Goal: Task Accomplishment & Management: Use online tool/utility

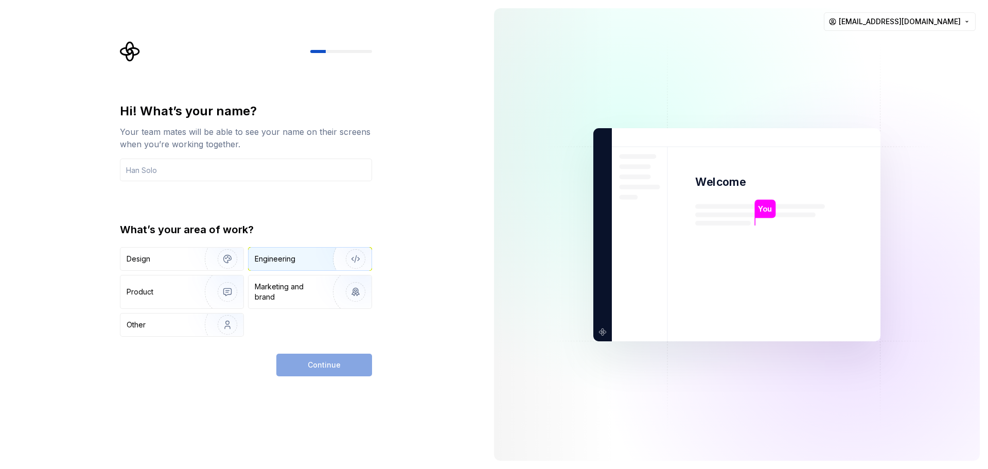
click at [276, 268] on div "Engineering" at bounding box center [310, 259] width 123 height 23
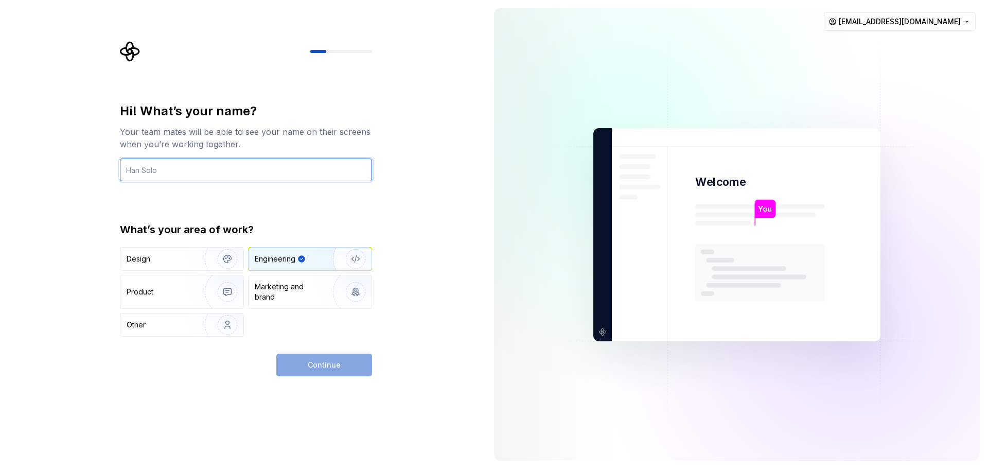
click at [150, 172] on input "text" at bounding box center [246, 169] width 252 height 23
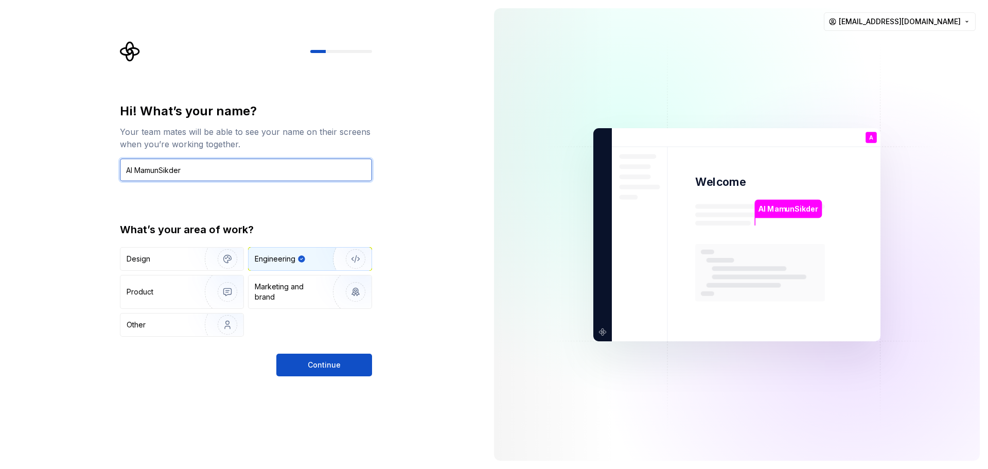
click at [161, 166] on input "Al MamunSikder" at bounding box center [246, 169] width 252 height 23
type input "Al Mamun Sikder"
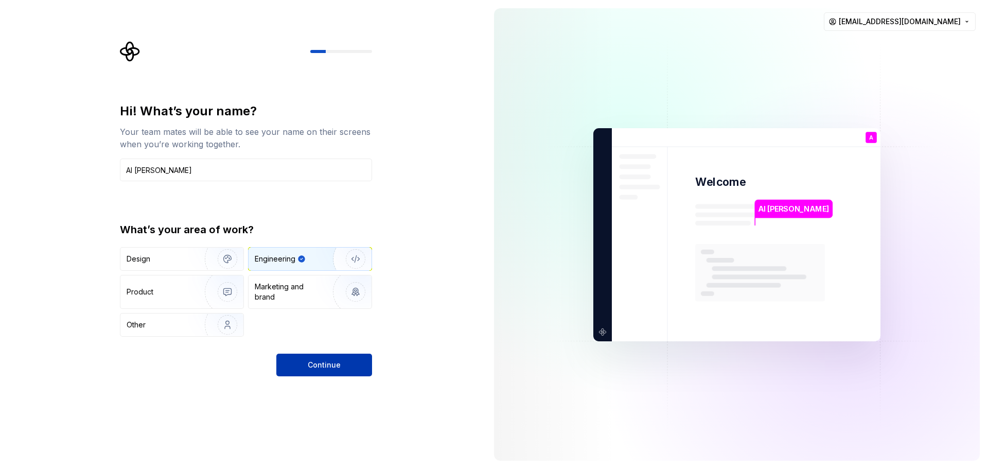
click at [320, 367] on span "Continue" at bounding box center [324, 365] width 33 height 10
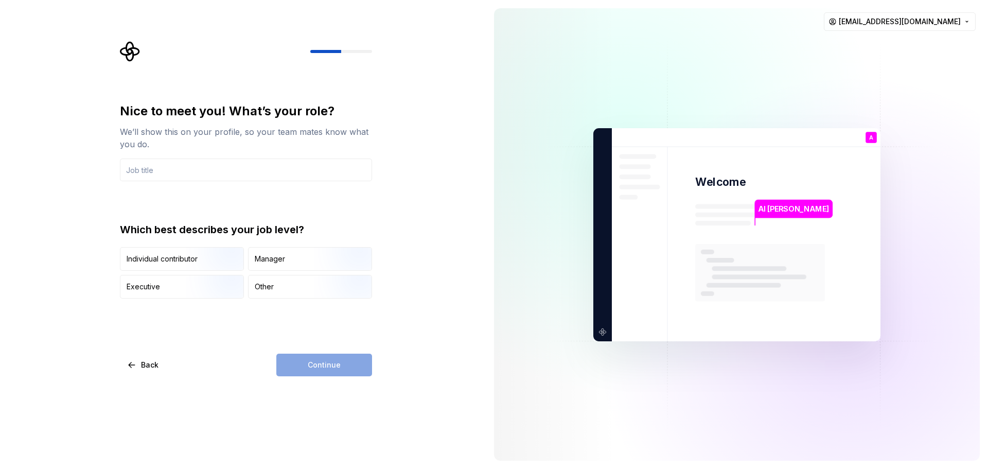
drag, startPoint x: 195, startPoint y: 266, endPoint x: 228, endPoint y: 304, distance: 50.7
click at [194, 266] on img "button" at bounding box center [219, 271] width 66 height 69
click at [334, 369] on div "Continue" at bounding box center [324, 365] width 96 height 23
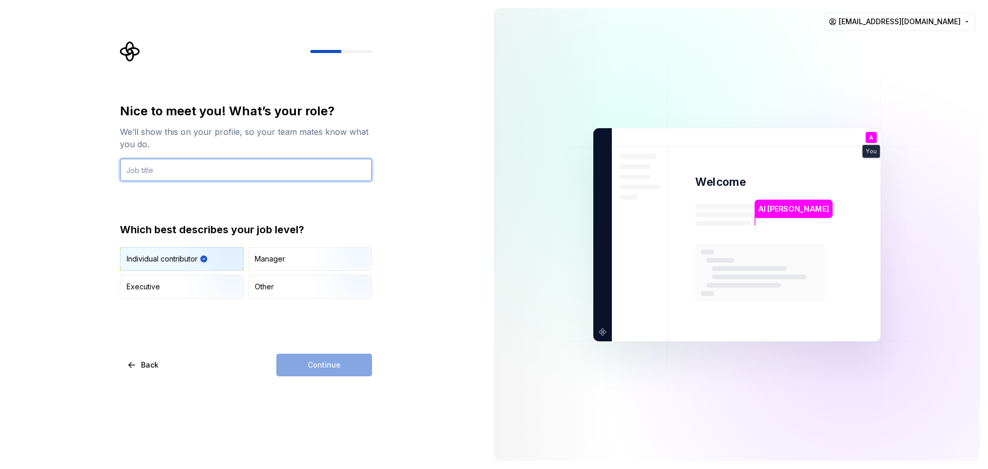
click at [169, 171] on input "text" at bounding box center [246, 169] width 252 height 23
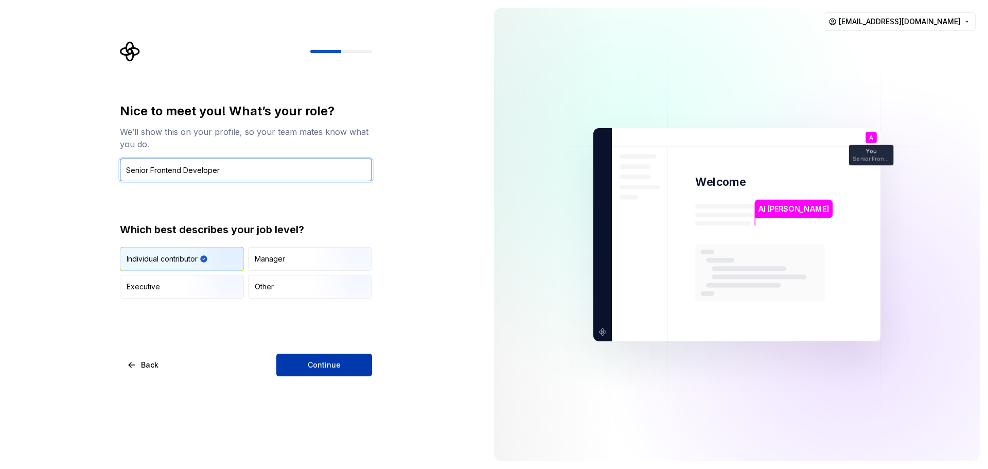
type input "Senior Frontend Developer"
click at [313, 370] on button "Continue" at bounding box center [324, 365] width 96 height 23
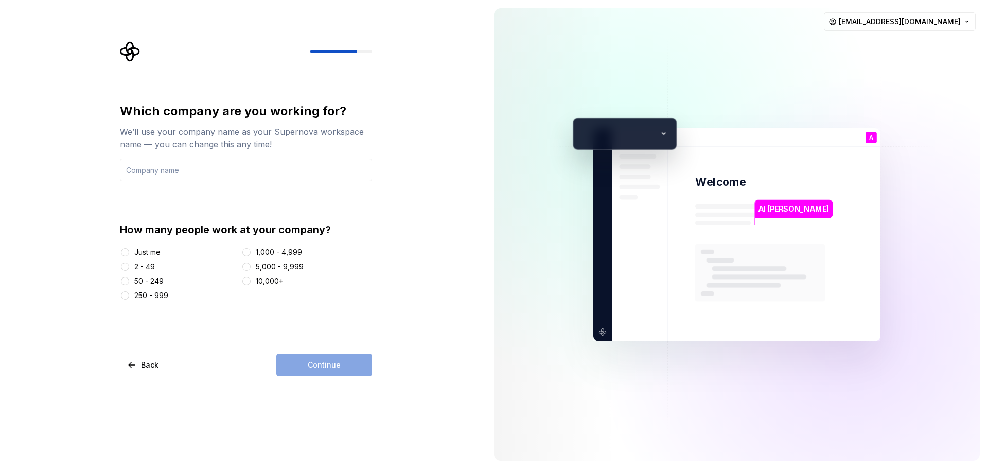
click at [147, 254] on div "Just me" at bounding box center [147, 252] width 26 height 10
click at [129, 254] on button "Just me" at bounding box center [125, 252] width 8 height 8
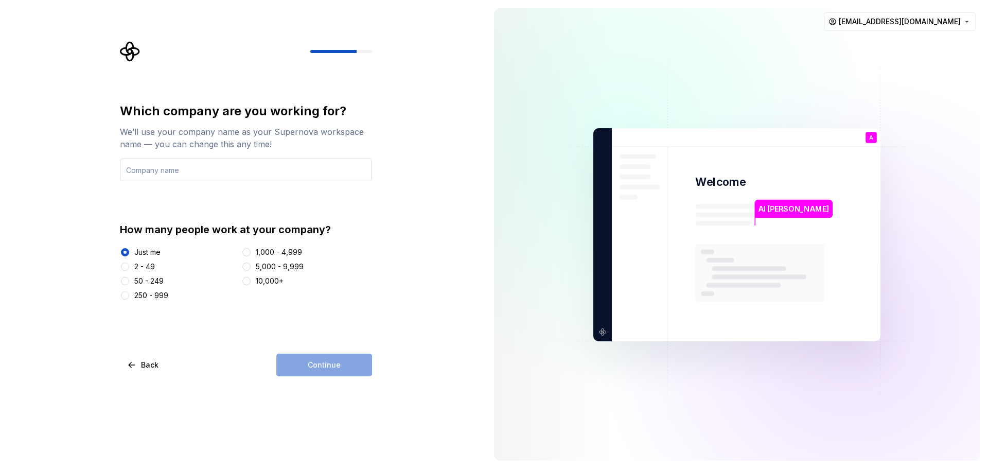
click at [203, 169] on input "text" at bounding box center [246, 169] width 252 height 23
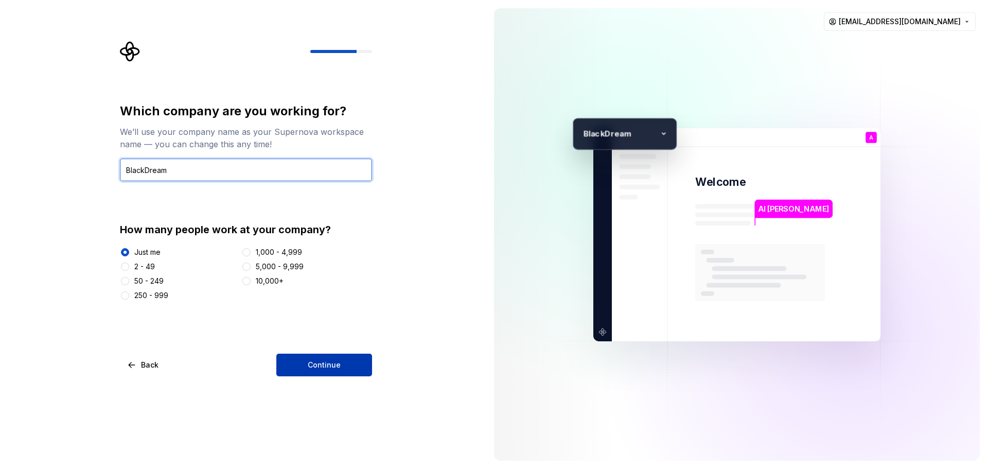
type input "BlackDream"
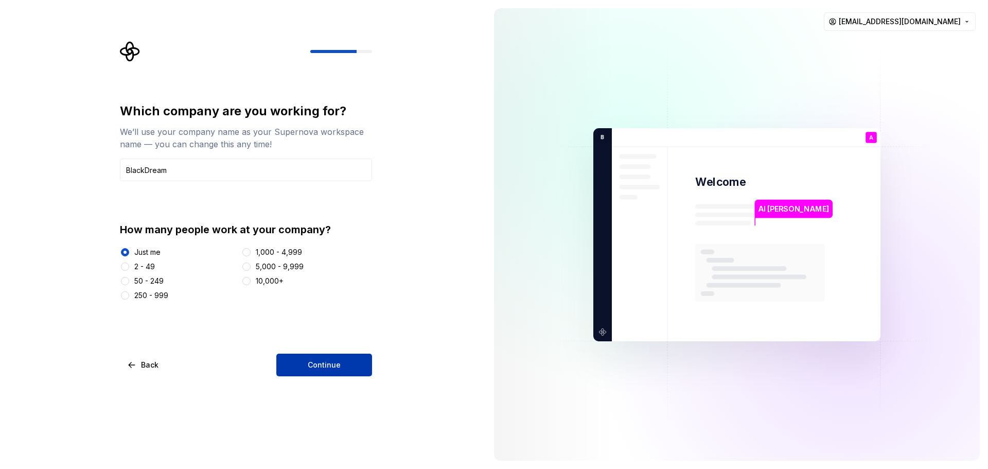
click at [305, 365] on button "Continue" at bounding box center [324, 365] width 96 height 23
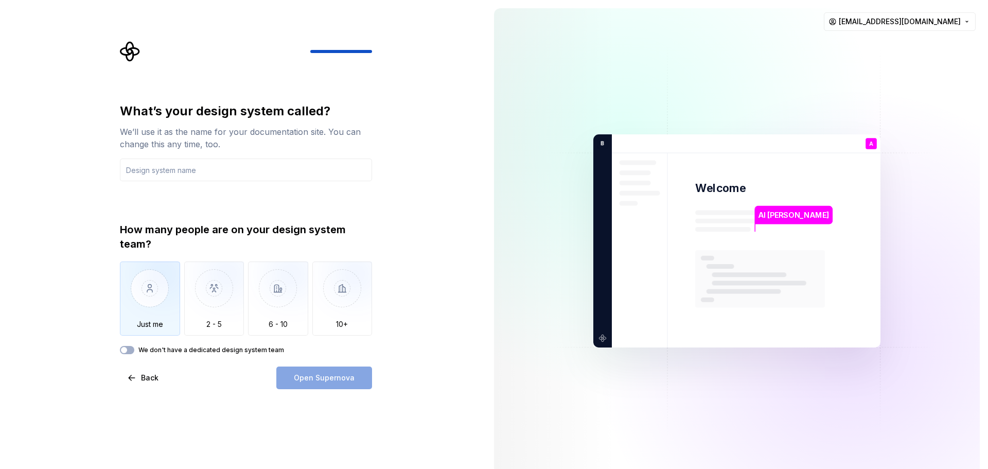
click at [143, 306] on img "button" at bounding box center [150, 295] width 60 height 69
click at [216, 348] on label "We don't have a dedicated design system team" at bounding box center [211, 350] width 146 height 8
click at [134, 348] on button "We don't have a dedicated design system team" at bounding box center [127, 350] width 14 height 8
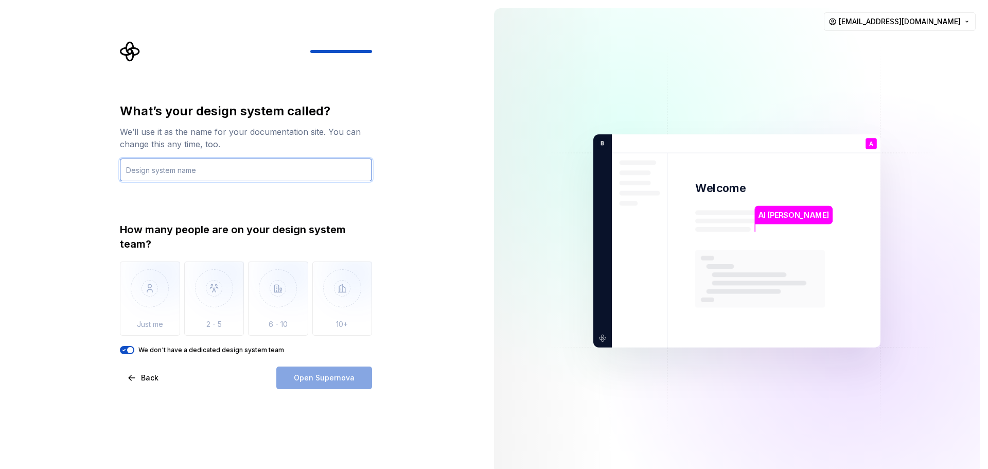
click at [169, 175] on input "text" at bounding box center [246, 169] width 252 height 23
type input "Test"
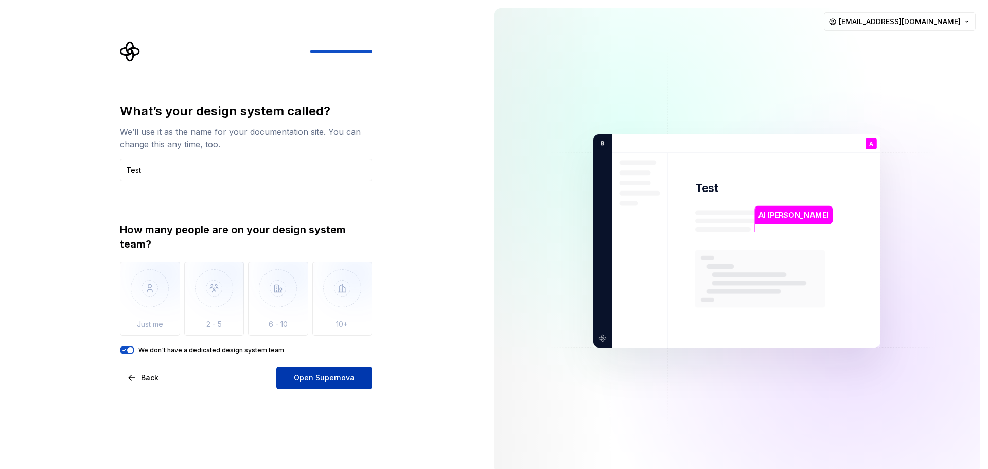
click at [322, 377] on span "Open Supernova" at bounding box center [324, 378] width 61 height 10
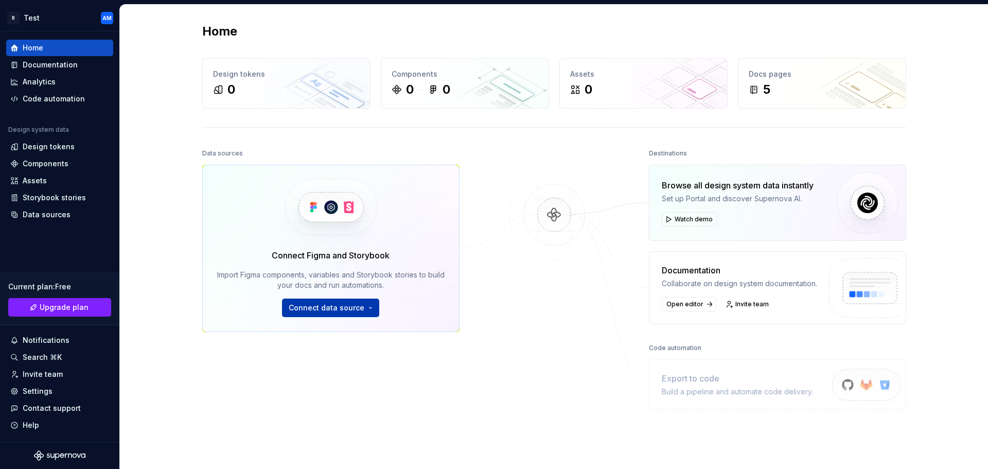
click at [358, 310] on span "Connect data source" at bounding box center [327, 308] width 76 height 10
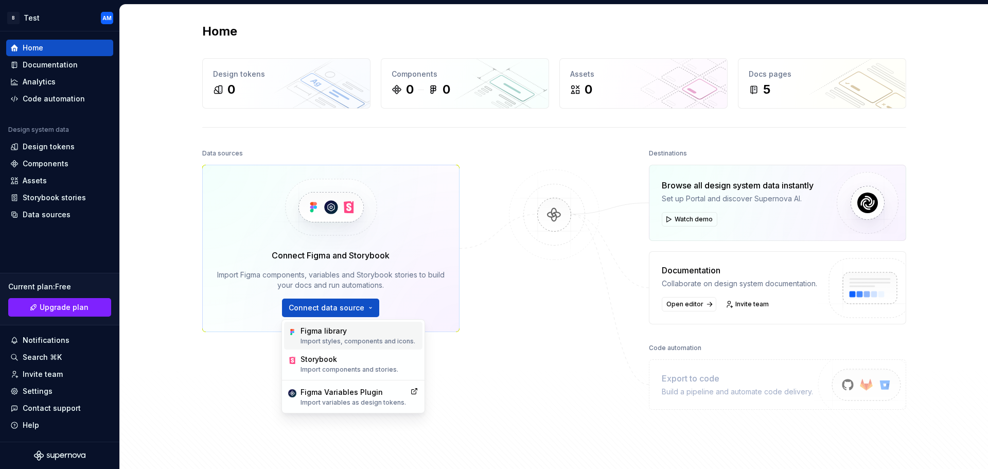
click at [352, 332] on div "Figma library" at bounding box center [358, 331] width 115 height 10
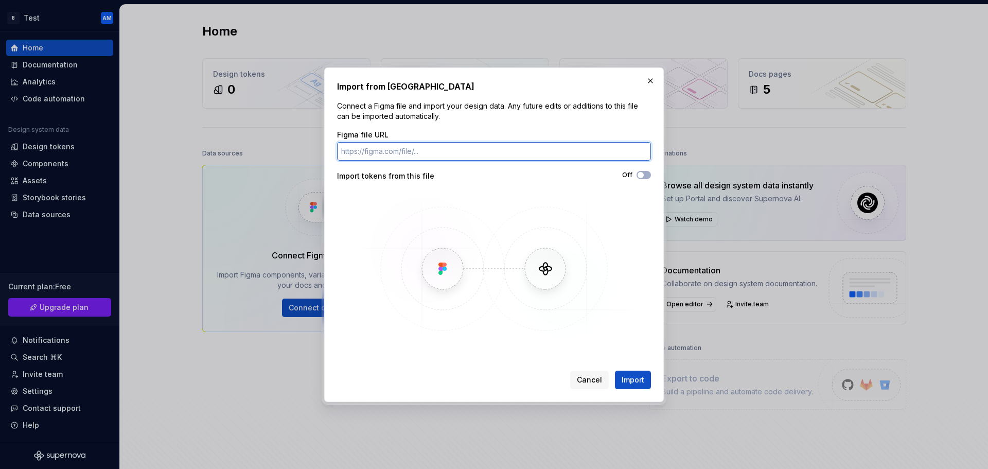
click at [396, 152] on input "Figma file URL" at bounding box center [494, 151] width 314 height 19
paste input "https://www.figma.com/design/qpeTdwgumESiJlqAWo14rz/Makarya-Notes---Advanced-No…"
type input "https://www.figma.com/design/qpeTdwgumESiJlqAWo14rz/Makarya-Notes---Advanced-No…"
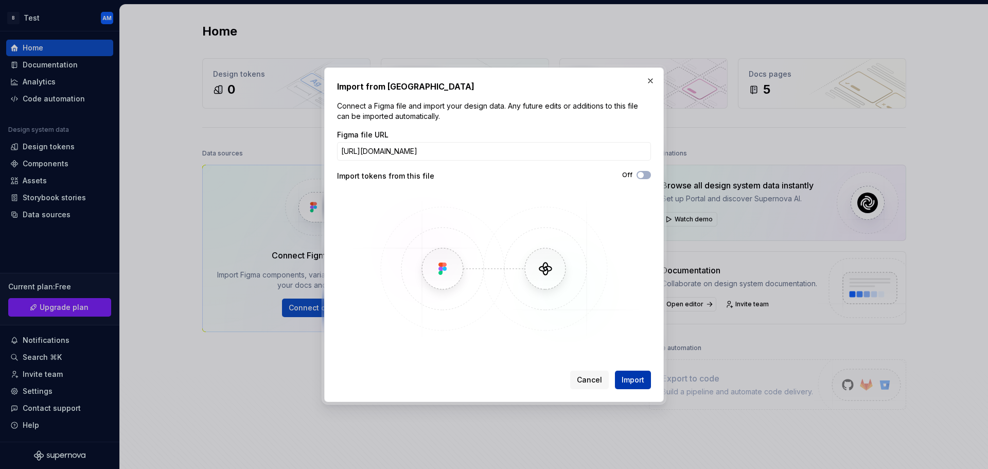
click at [636, 378] on span "Import" at bounding box center [633, 380] width 23 height 10
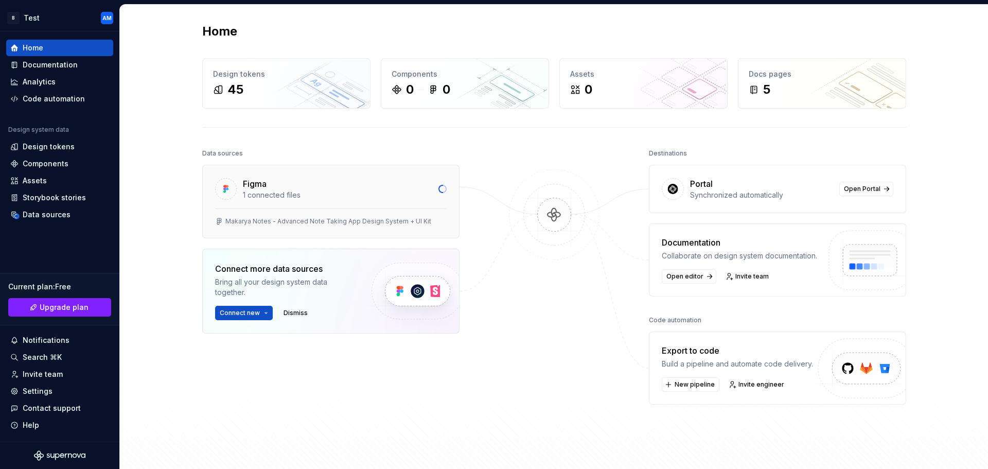
click at [284, 184] on div "Figma" at bounding box center [337, 184] width 189 height 12
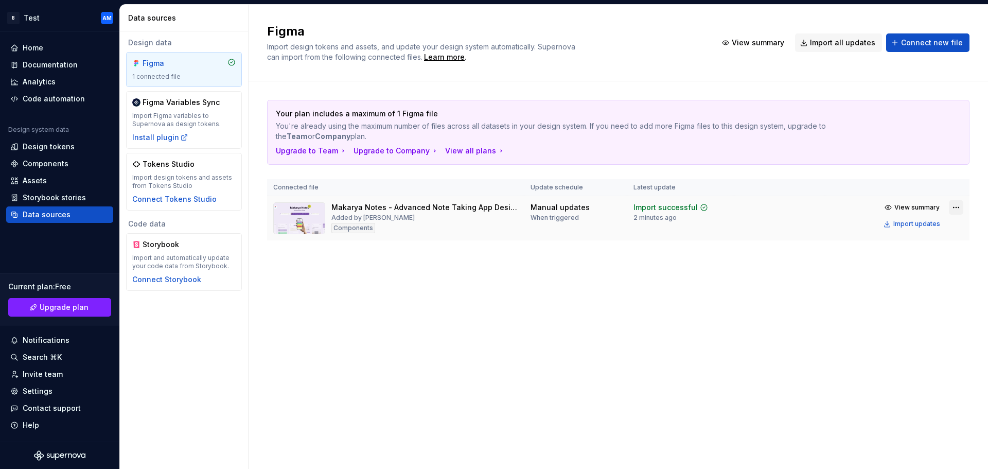
click at [956, 205] on html "B Test AM Home Documentation Analytics Code automation Design system data Desig…" at bounding box center [494, 234] width 988 height 469
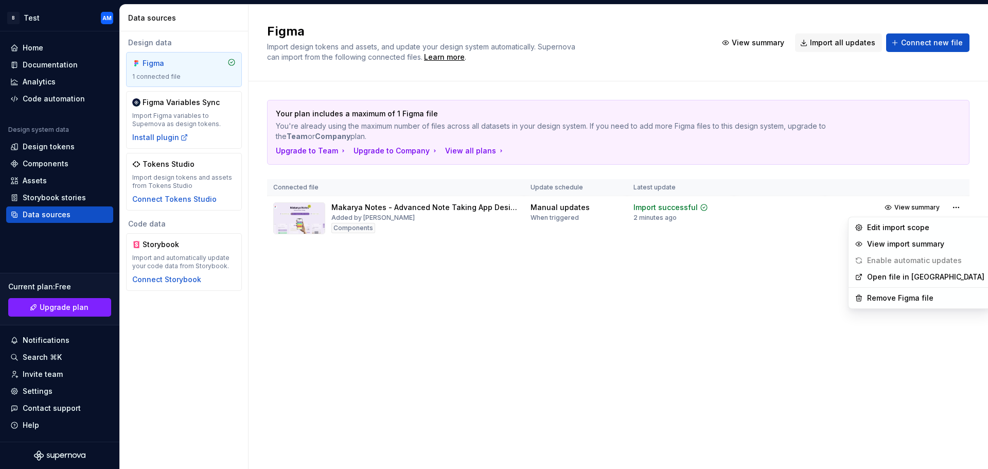
click at [426, 302] on html "B Test AM Home Documentation Analytics Code automation Design system data Desig…" at bounding box center [494, 234] width 988 height 469
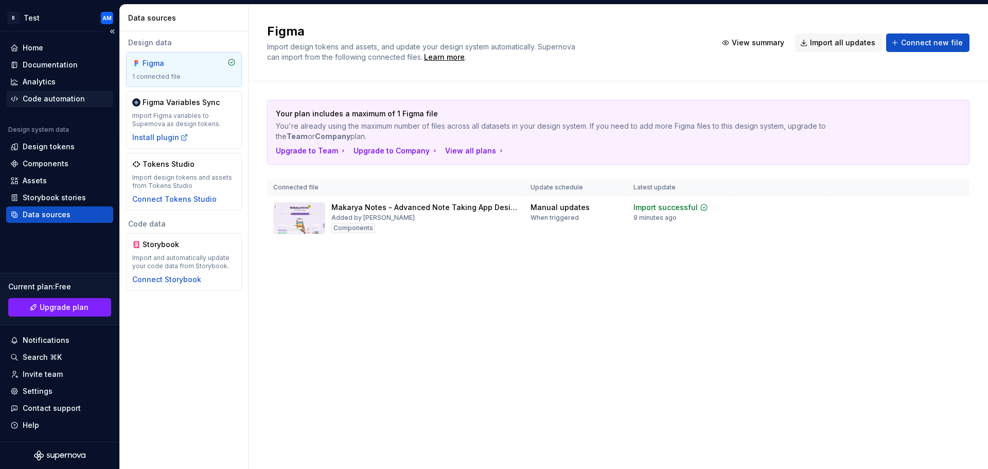
click at [54, 95] on div "Code automation" at bounding box center [54, 99] width 62 height 10
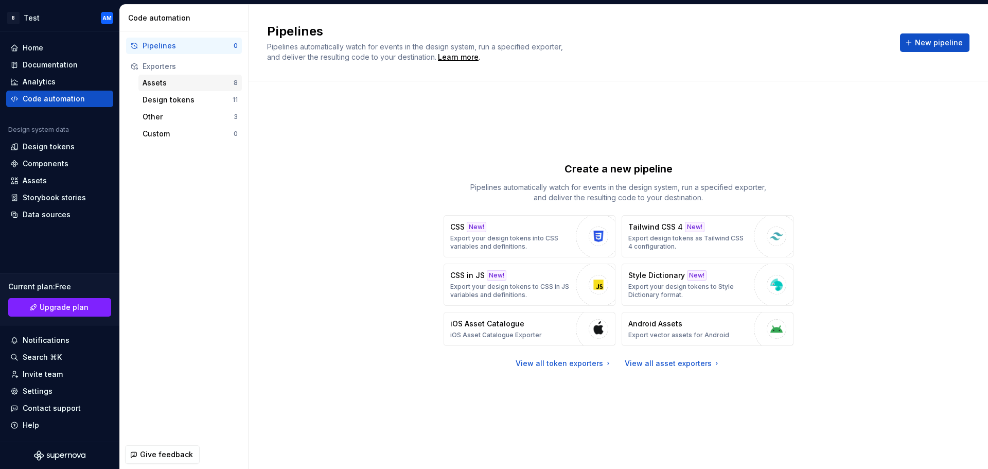
click at [184, 84] on div "Assets" at bounding box center [188, 83] width 91 height 10
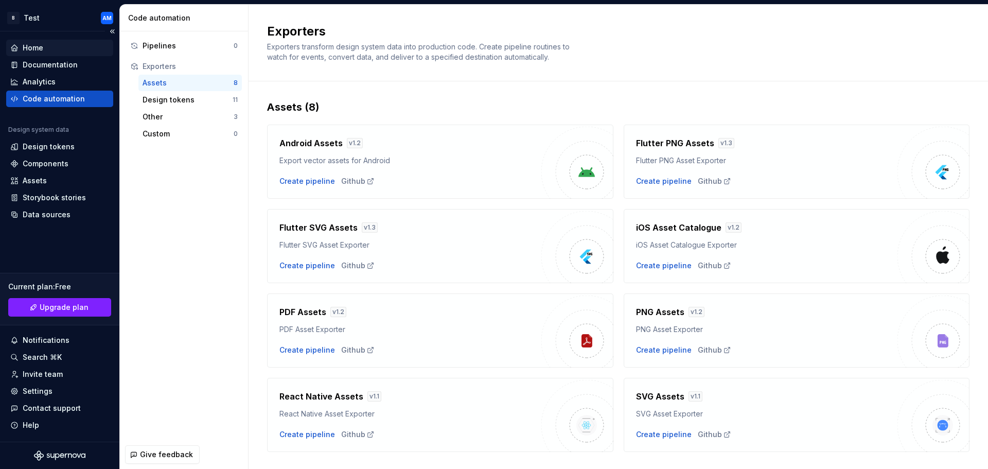
click at [28, 46] on div "Home" at bounding box center [33, 48] width 21 height 10
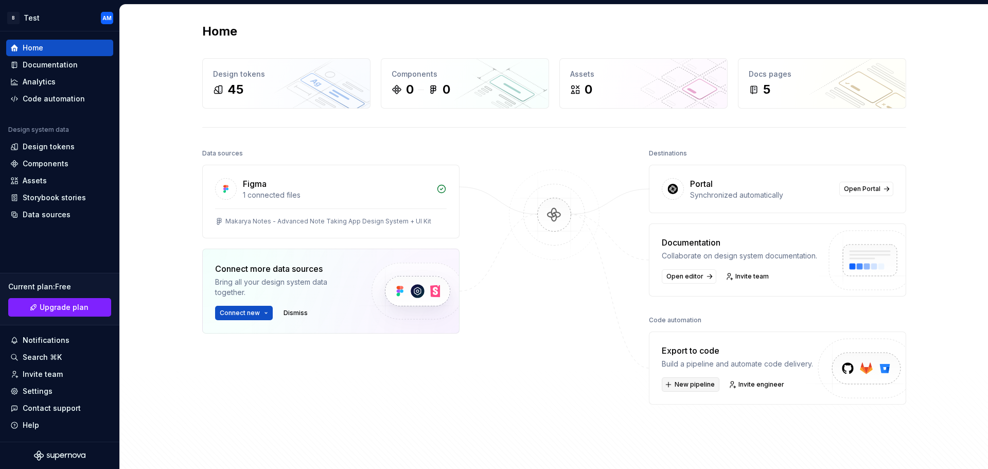
click at [682, 382] on span "New pipeline" at bounding box center [695, 384] width 40 height 8
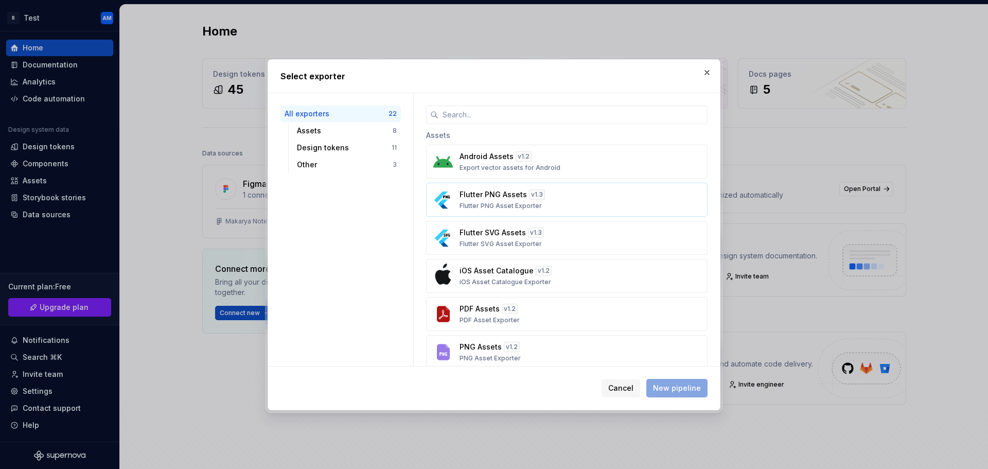
click at [529, 204] on p "Flutter PNG Asset Exporter" at bounding box center [501, 206] width 82 height 8
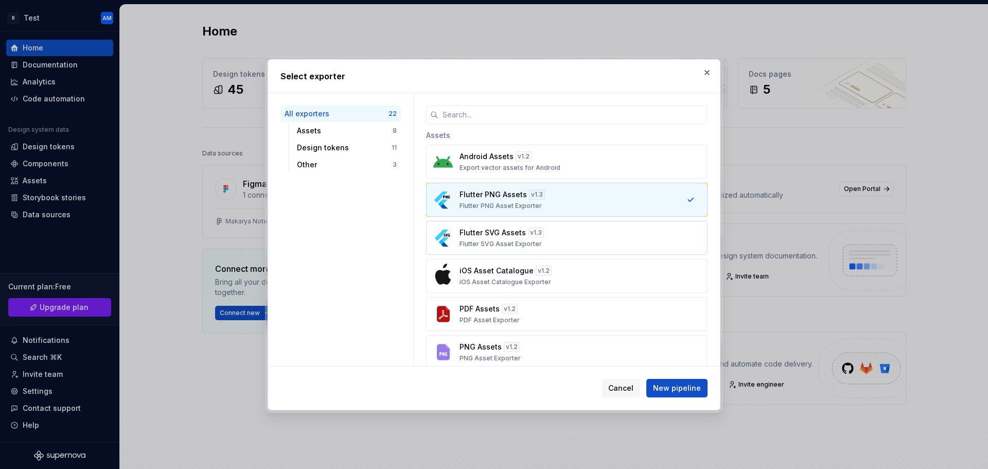
click at [529, 238] on div "Flutter SVG Assets v 1.3 Flutter SVG Asset Exporter" at bounding box center [564, 237] width 208 height 21
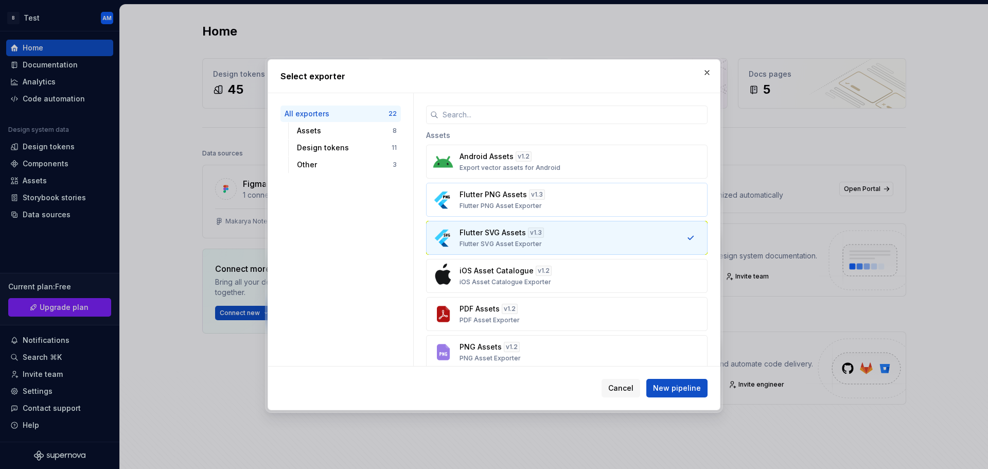
click at [538, 207] on p "Flutter PNG Asset Exporter" at bounding box center [501, 206] width 82 height 8
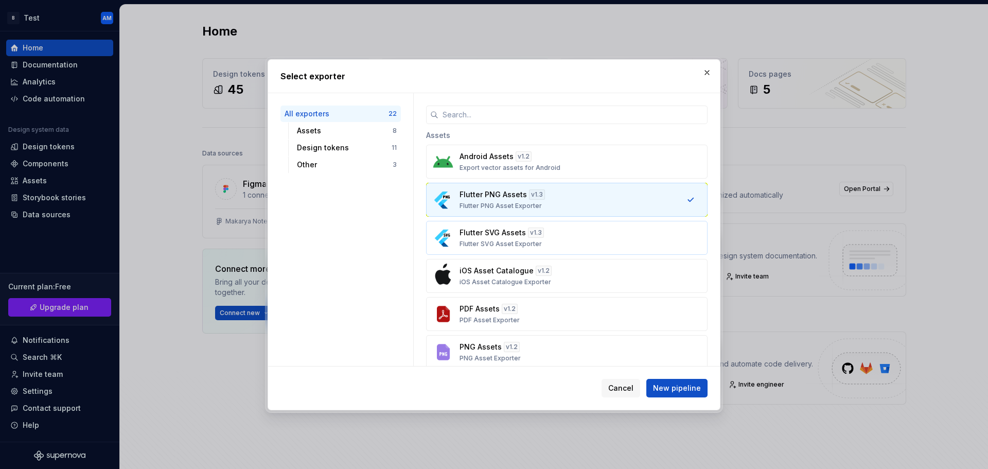
click at [508, 233] on p "Flutter SVG Assets" at bounding box center [493, 232] width 66 height 10
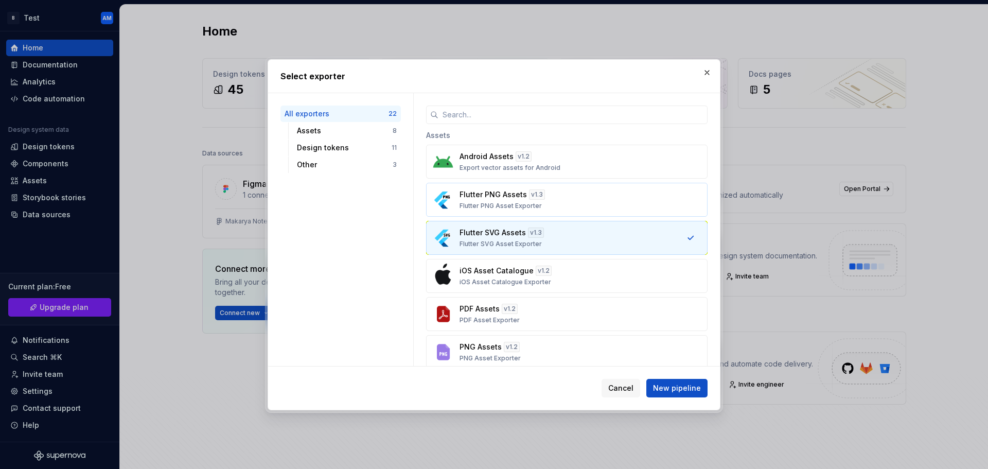
click at [510, 204] on p "Flutter PNG Asset Exporter" at bounding box center [501, 206] width 82 height 8
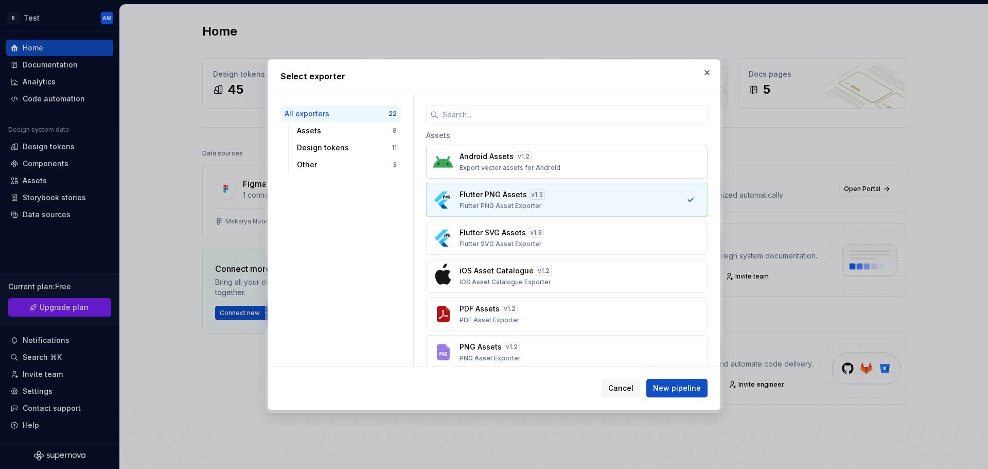
click at [501, 164] on p "Export vector assets for Android" at bounding box center [510, 168] width 101 height 8
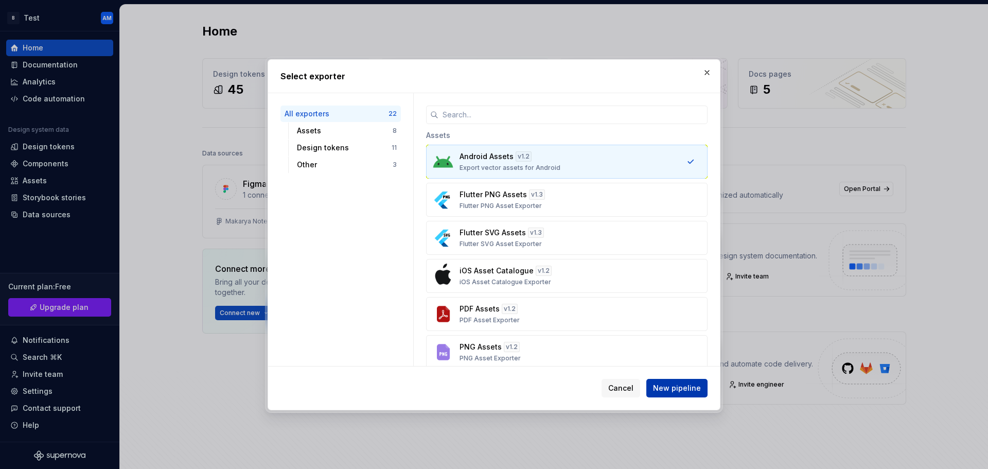
click at [679, 387] on span "New pipeline" at bounding box center [677, 388] width 48 height 10
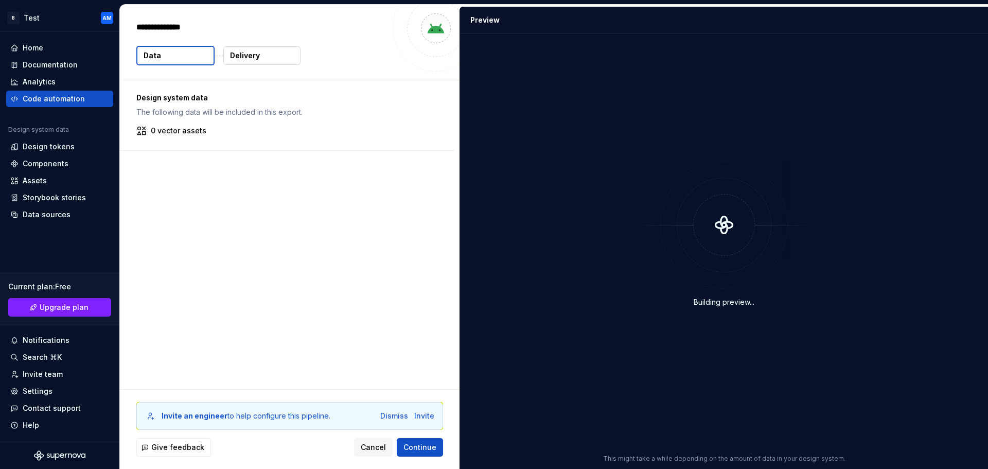
click at [186, 54] on button "Data" at bounding box center [175, 56] width 78 height 20
click at [281, 55] on button "Delivery" at bounding box center [261, 55] width 77 height 19
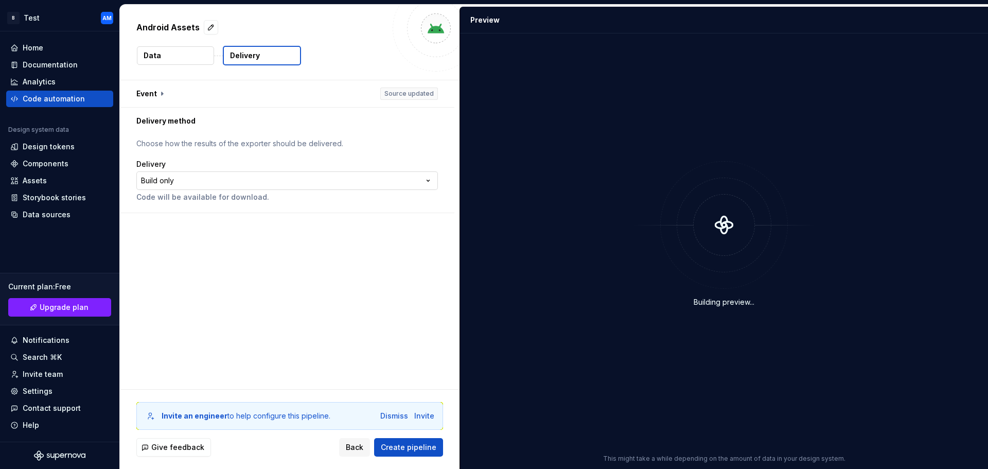
click at [186, 179] on html "**********" at bounding box center [494, 234] width 988 height 469
click at [224, 125] on html "**********" at bounding box center [494, 234] width 988 height 469
click at [167, 53] on button "Data" at bounding box center [175, 55] width 77 height 19
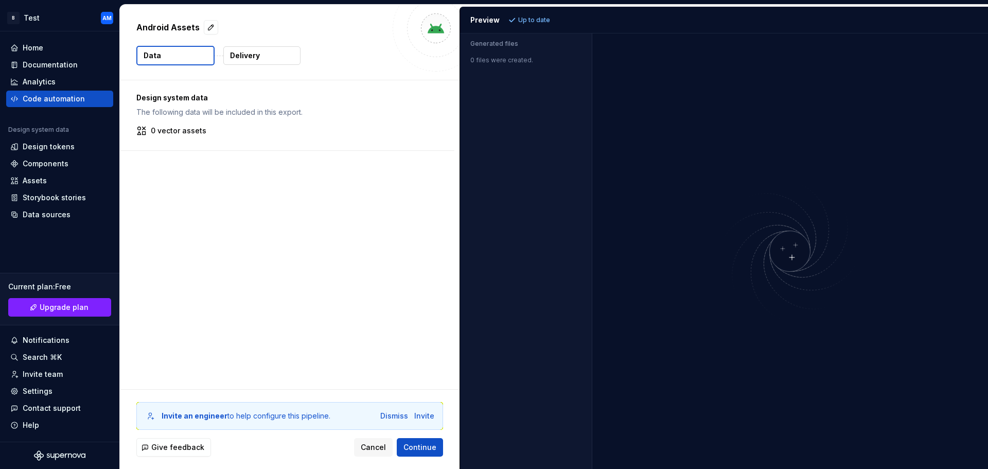
click at [167, 53] on button "Data" at bounding box center [175, 56] width 78 height 20
click at [424, 448] on span "Continue" at bounding box center [419, 447] width 33 height 10
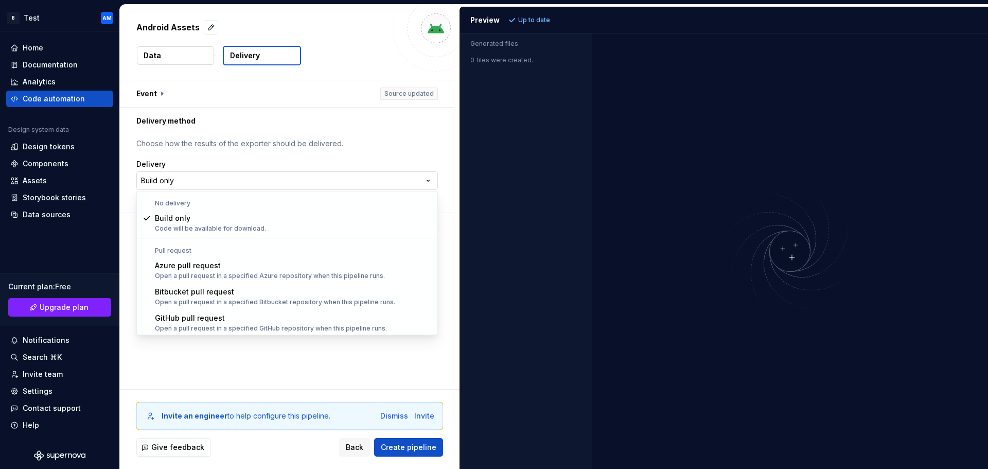
click at [214, 178] on html "**********" at bounding box center [494, 234] width 988 height 469
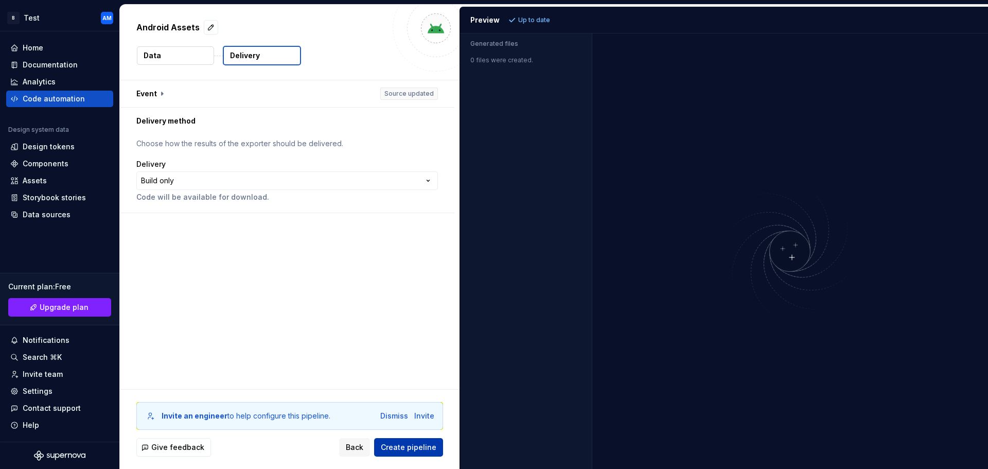
click at [422, 448] on span "Create pipeline" at bounding box center [409, 447] width 56 height 10
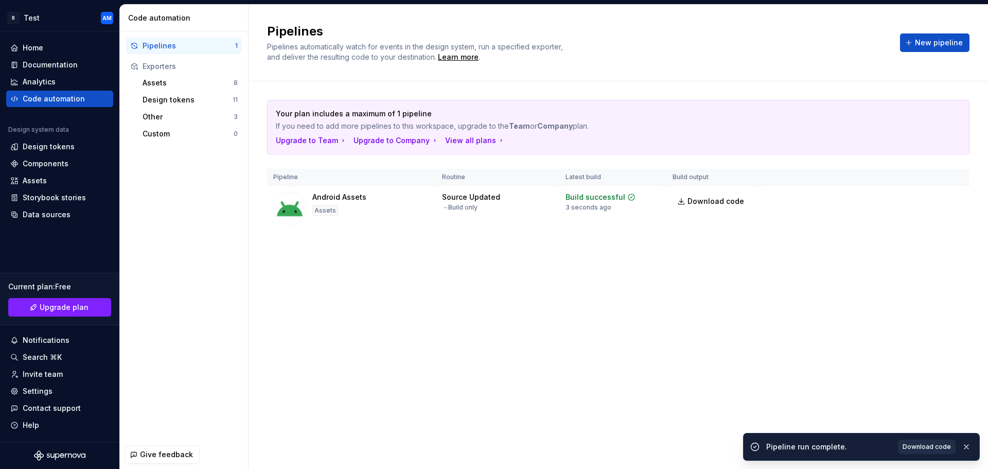
click at [923, 448] on span "Download code" at bounding box center [927, 447] width 48 height 8
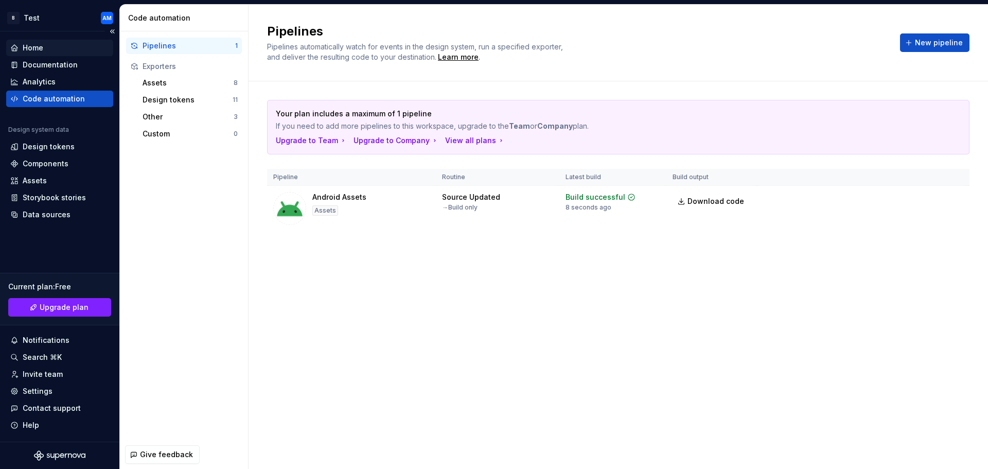
click at [44, 49] on div "Home" at bounding box center [59, 48] width 99 height 10
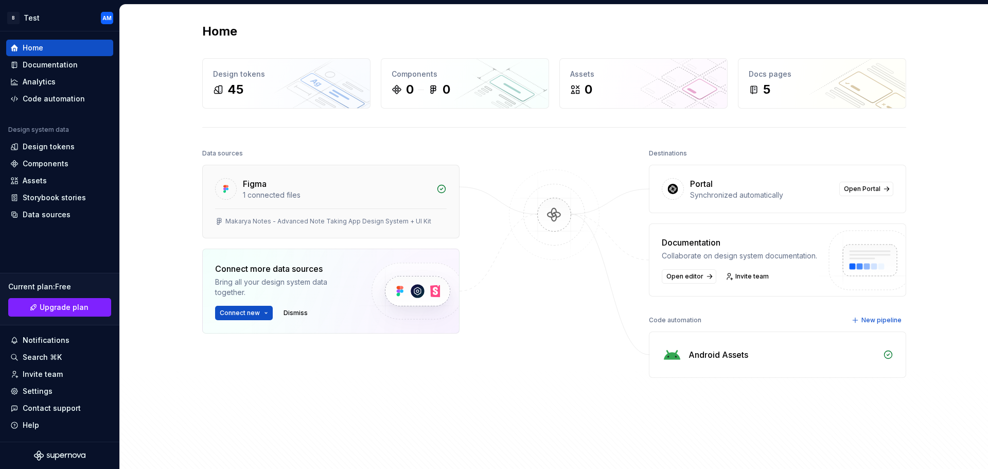
click at [336, 190] on div "1 connected files" at bounding box center [336, 195] width 187 height 10
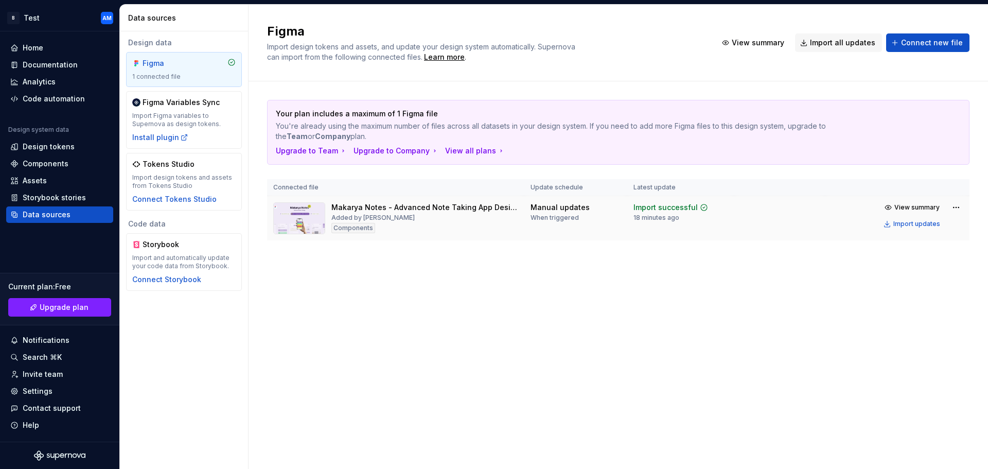
click at [379, 226] on div "Makarya Notes - Advanced Note Taking App Design System + UI Kit Added by [PERSO…" at bounding box center [424, 218] width 187 height 32
click at [957, 211] on html "B Test AM Home Documentation Analytics Code automation Design system data Desig…" at bounding box center [494, 234] width 988 height 469
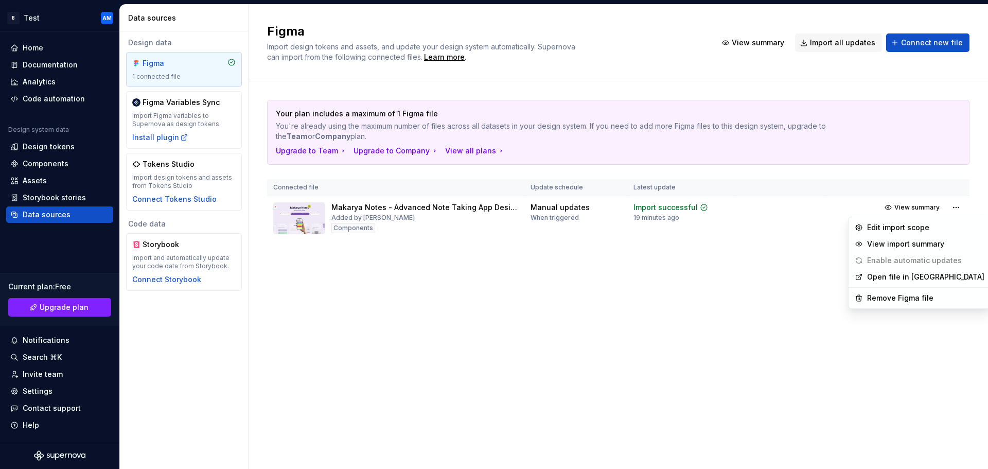
click at [463, 270] on html "B Test AM Home Documentation Analytics Code automation Design system data Desig…" at bounding box center [494, 234] width 988 height 469
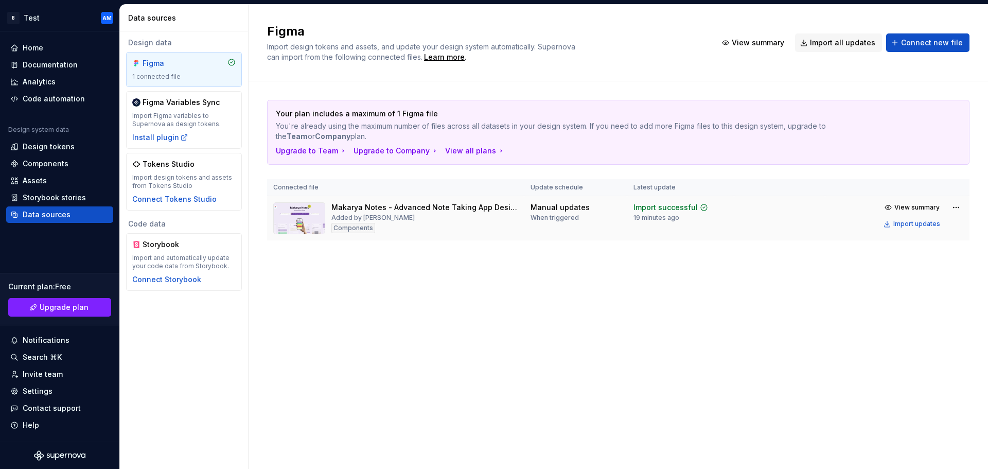
click at [305, 210] on img at bounding box center [299, 218] width 52 height 32
click at [385, 206] on div "Makarya Notes - Advanced Note Taking App Design System + UI Kit" at bounding box center [424, 207] width 187 height 10
click at [57, 99] on div "Code automation" at bounding box center [54, 99] width 62 height 10
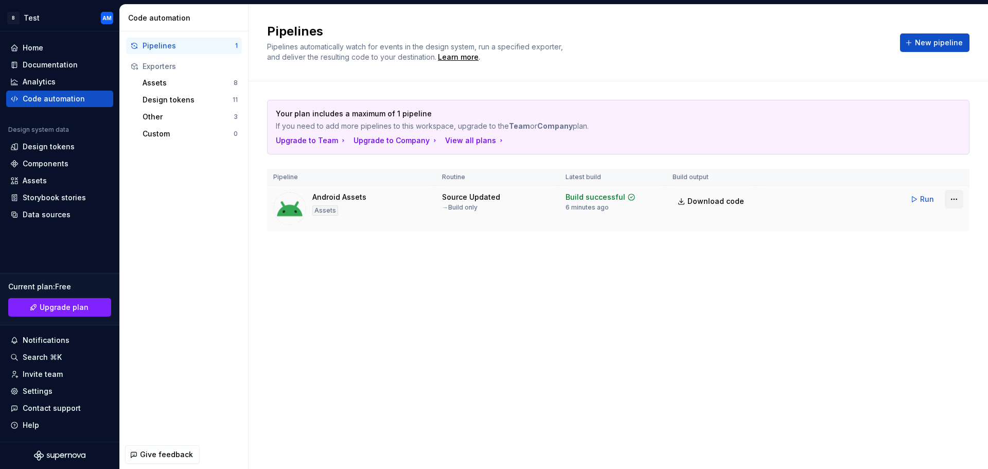
click at [948, 200] on html "B Test AM Home Documentation Analytics Code automation Design system data Desig…" at bounding box center [494, 234] width 988 height 469
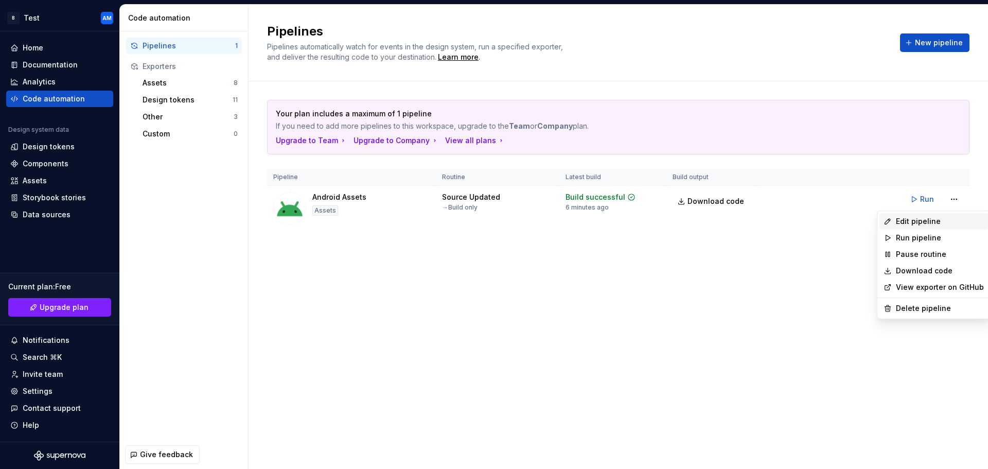
click at [920, 226] on div "Edit pipeline" at bounding box center [940, 221] width 88 height 10
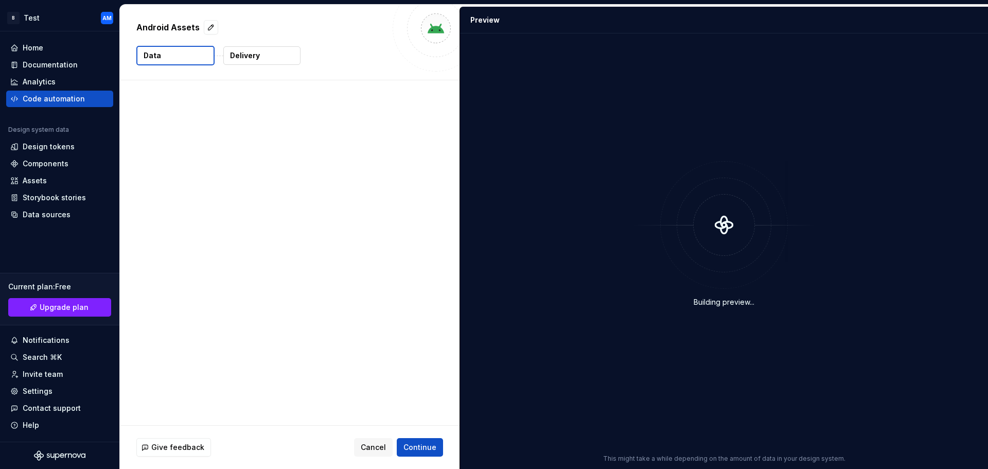
click at [952, 199] on div "Building preview..." at bounding box center [724, 234] width 516 height 389
click at [166, 52] on button "Data" at bounding box center [175, 56] width 78 height 20
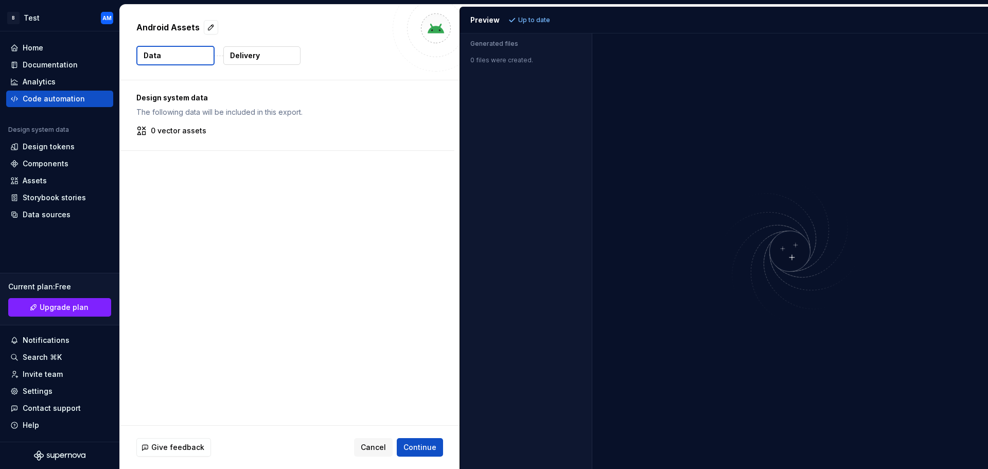
click at [238, 53] on p "Delivery" at bounding box center [245, 55] width 30 height 10
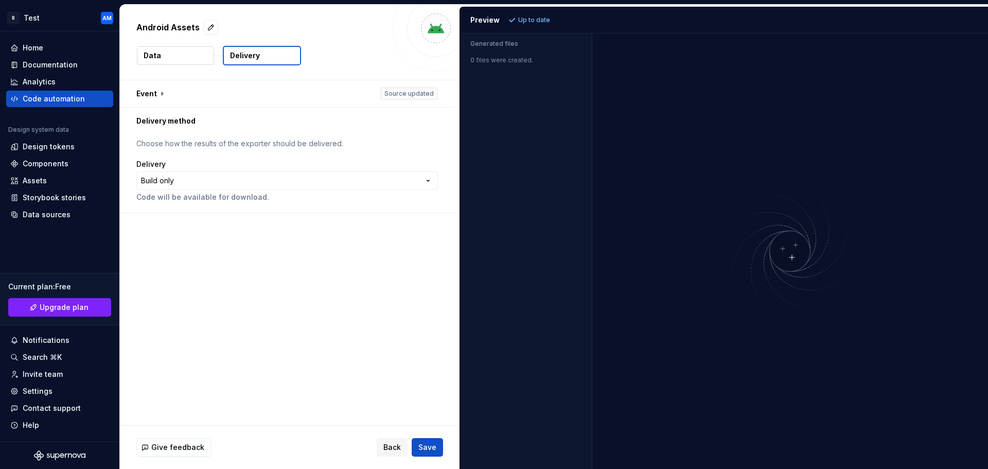
click at [181, 59] on button "Data" at bounding box center [175, 55] width 77 height 19
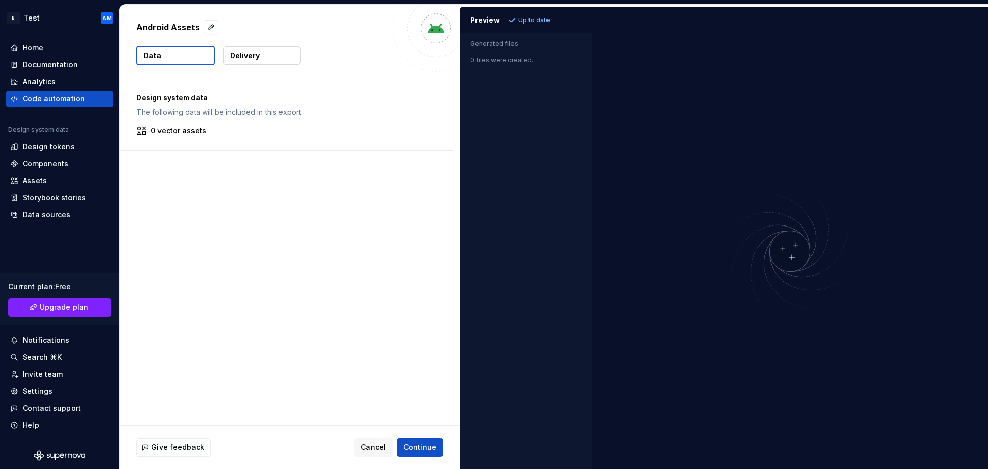
click at [252, 60] on p "Delivery" at bounding box center [245, 55] width 30 height 10
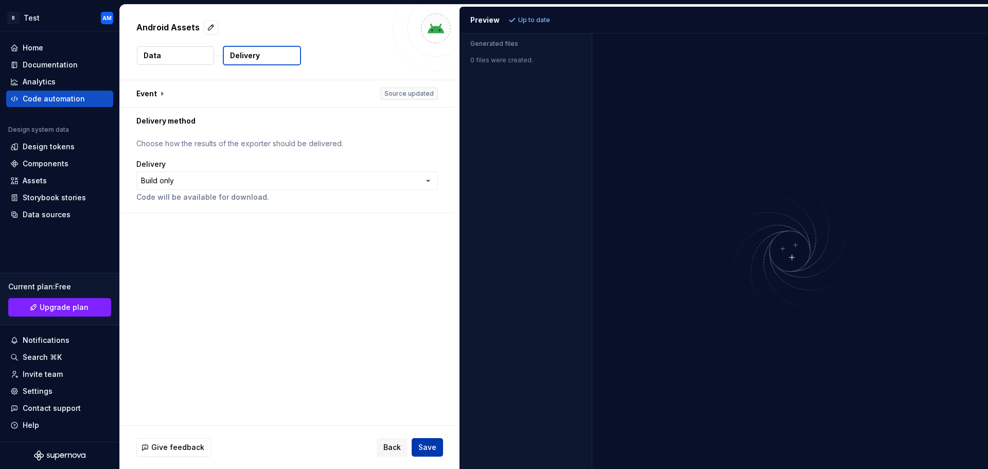
click at [422, 448] on span "Save" at bounding box center [427, 447] width 18 height 10
click at [179, 55] on button "Data" at bounding box center [175, 55] width 77 height 19
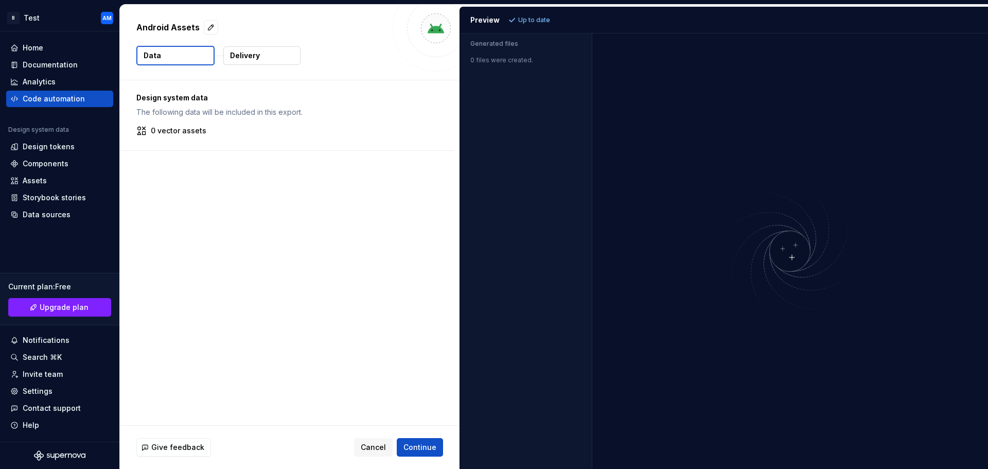
click at [253, 53] on p "Delivery" at bounding box center [245, 55] width 30 height 10
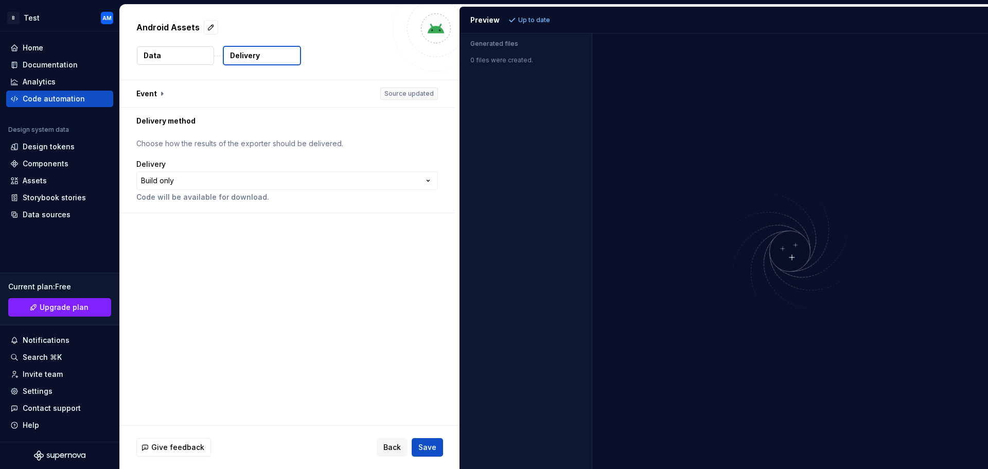
click at [225, 144] on p "Choose how the results of the exporter should be delivered." at bounding box center [287, 143] width 302 height 10
click at [387, 448] on span "Back" at bounding box center [391, 447] width 17 height 10
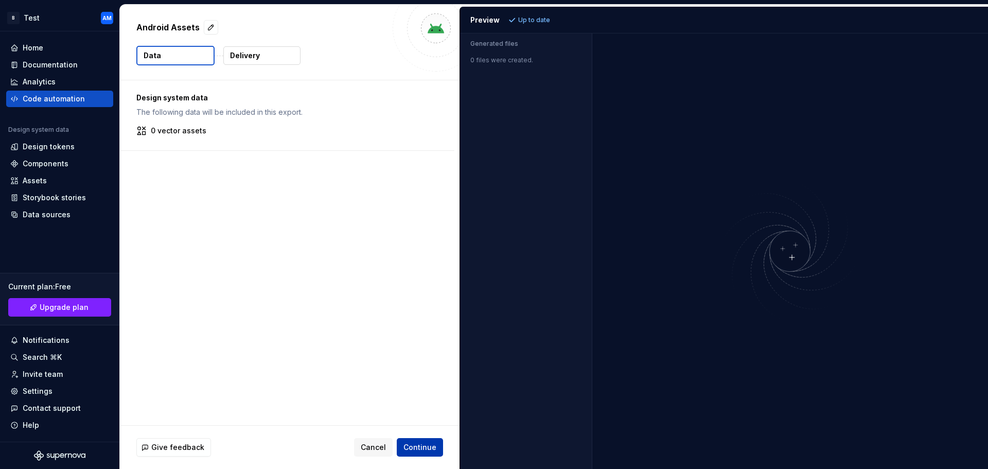
click at [429, 452] on button "Continue" at bounding box center [420, 447] width 46 height 19
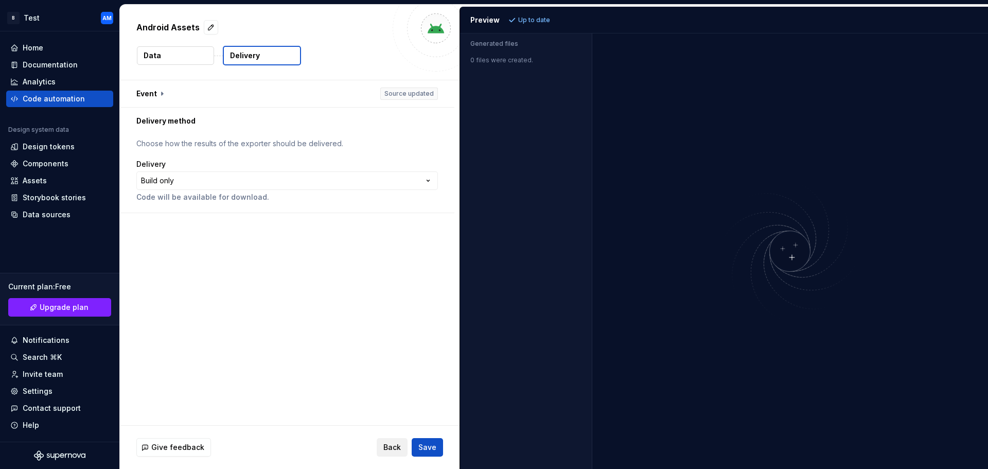
click at [391, 446] on span "Back" at bounding box center [391, 447] width 17 height 10
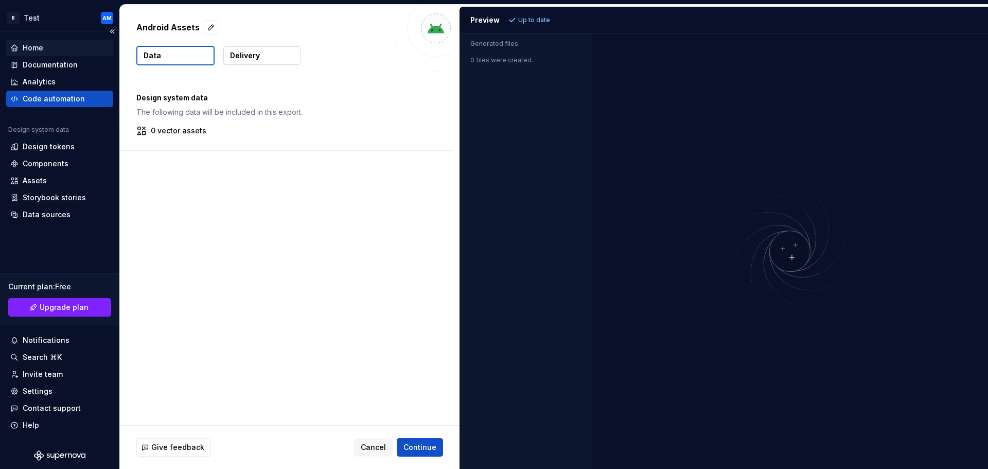
click at [33, 55] on div "Home" at bounding box center [59, 48] width 107 height 16
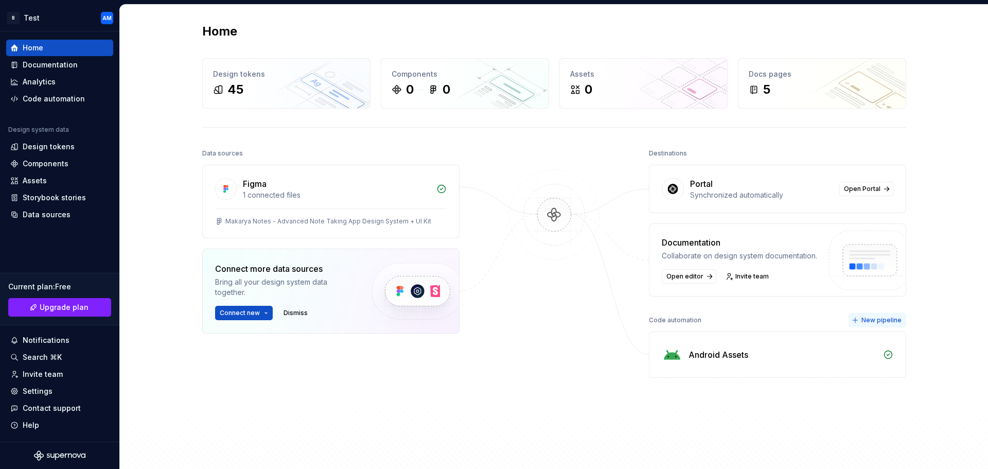
click at [871, 322] on span "New pipeline" at bounding box center [881, 320] width 40 height 8
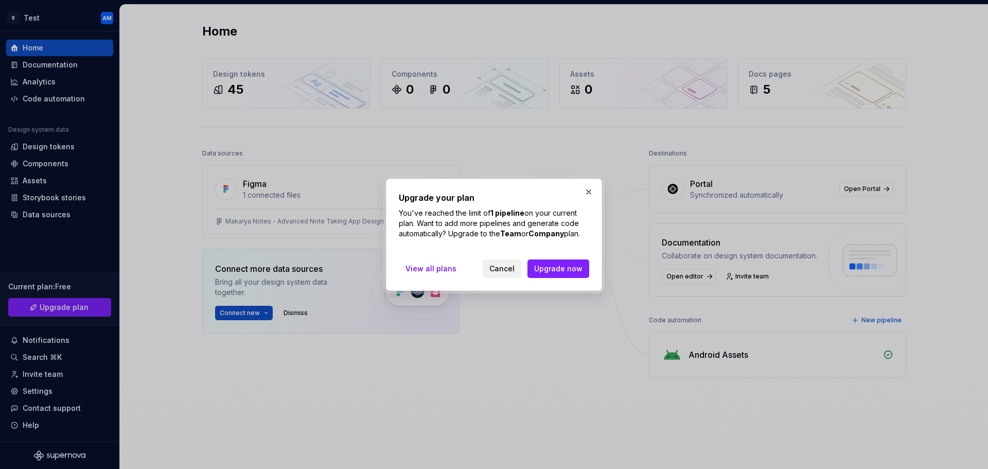
click at [501, 270] on span "Cancel" at bounding box center [501, 268] width 25 height 10
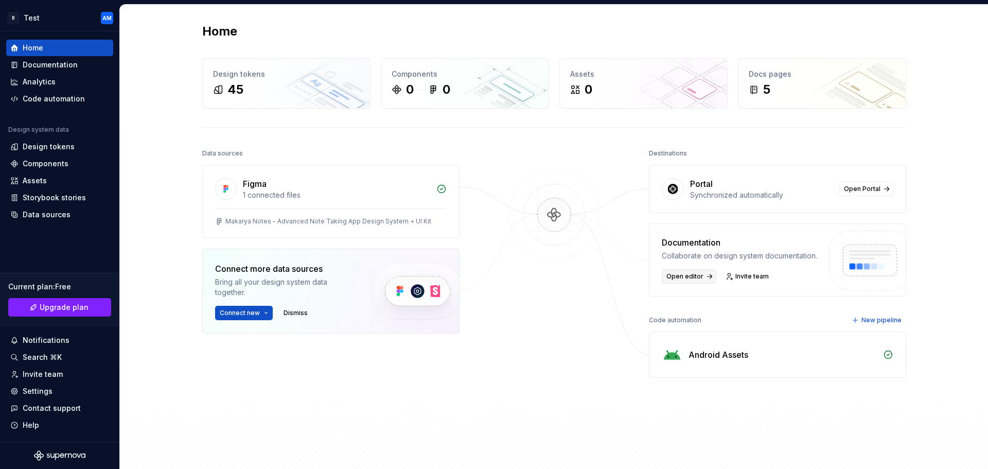
click at [692, 273] on span "Open editor" at bounding box center [684, 276] width 37 height 8
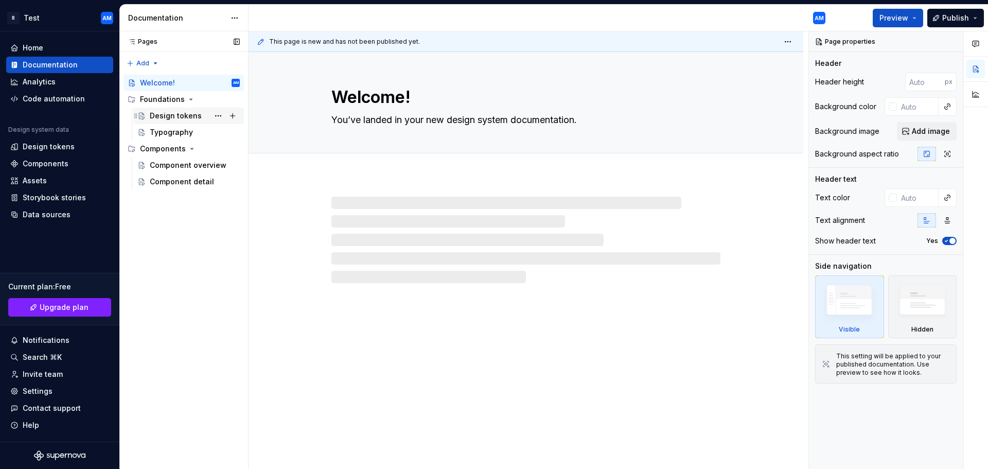
click at [168, 116] on div "Design tokens" at bounding box center [176, 116] width 52 height 10
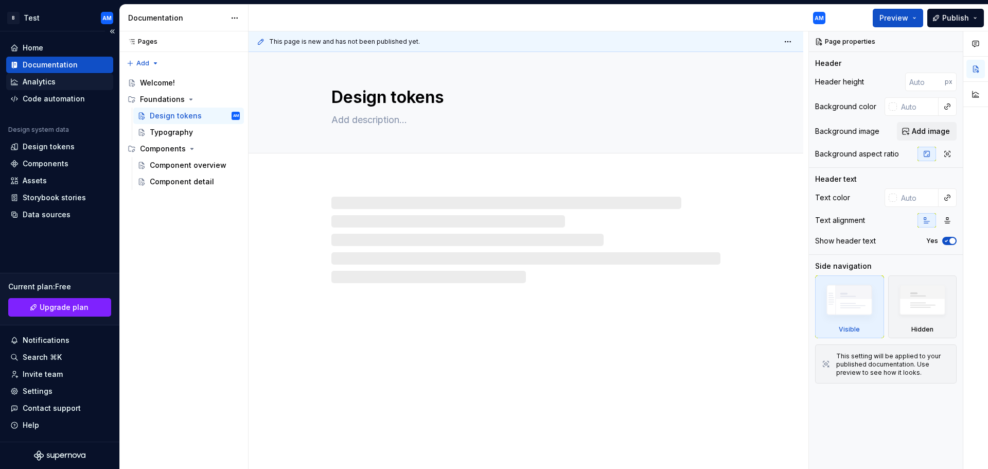
type textarea "*"
click at [49, 86] on div "Analytics" at bounding box center [39, 82] width 33 height 10
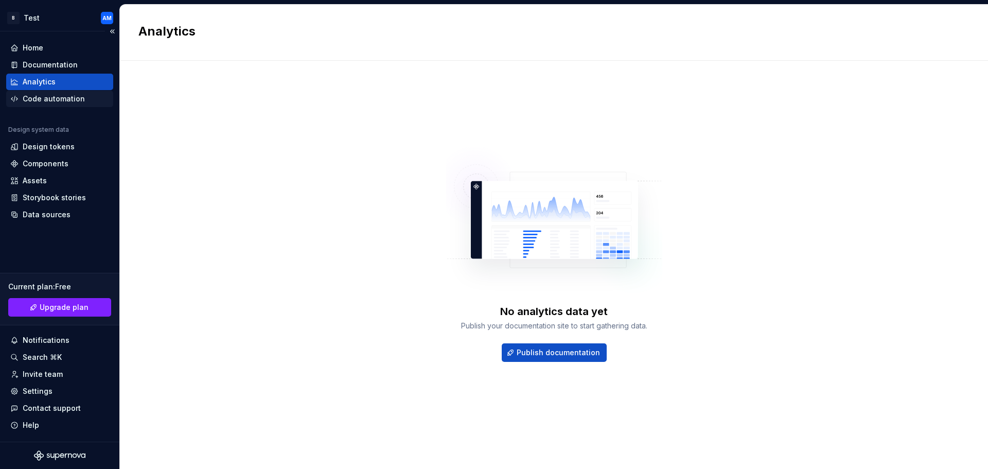
click at [51, 103] on div "Code automation" at bounding box center [54, 99] width 62 height 10
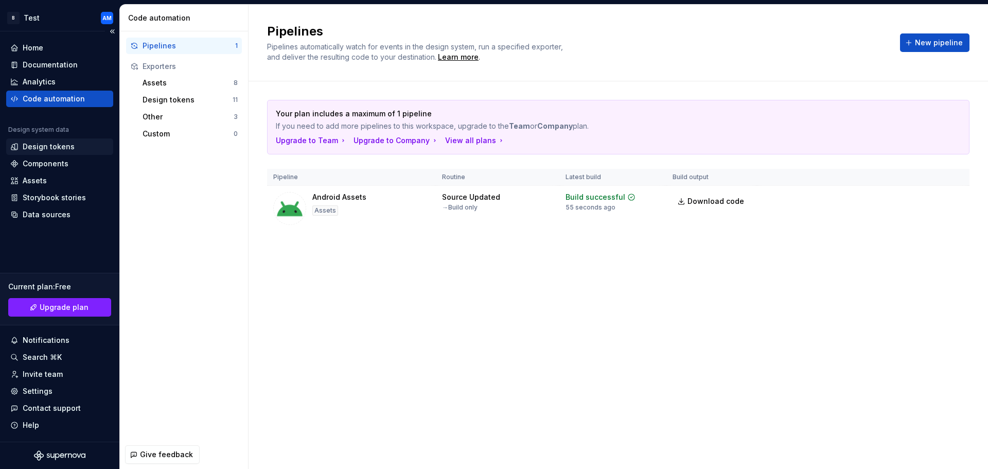
click at [56, 151] on div "Design tokens" at bounding box center [49, 147] width 52 height 10
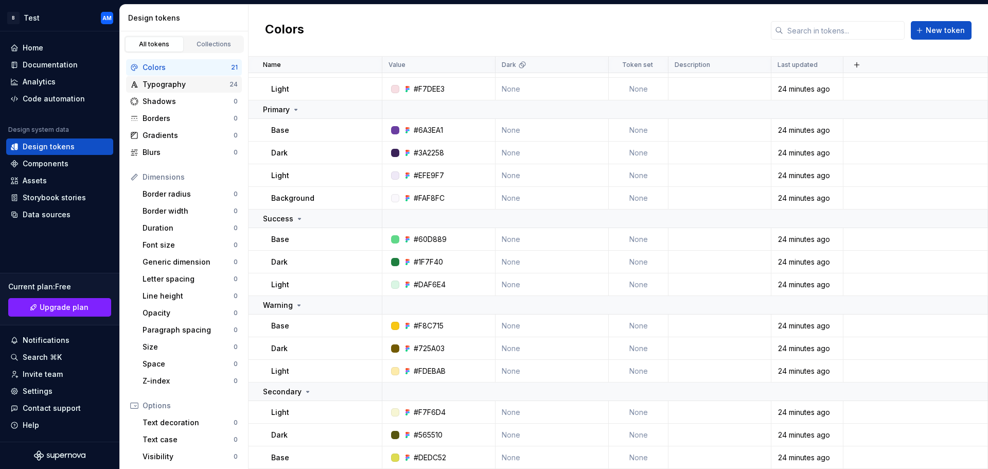
click at [168, 79] on div "Typography" at bounding box center [186, 84] width 87 height 10
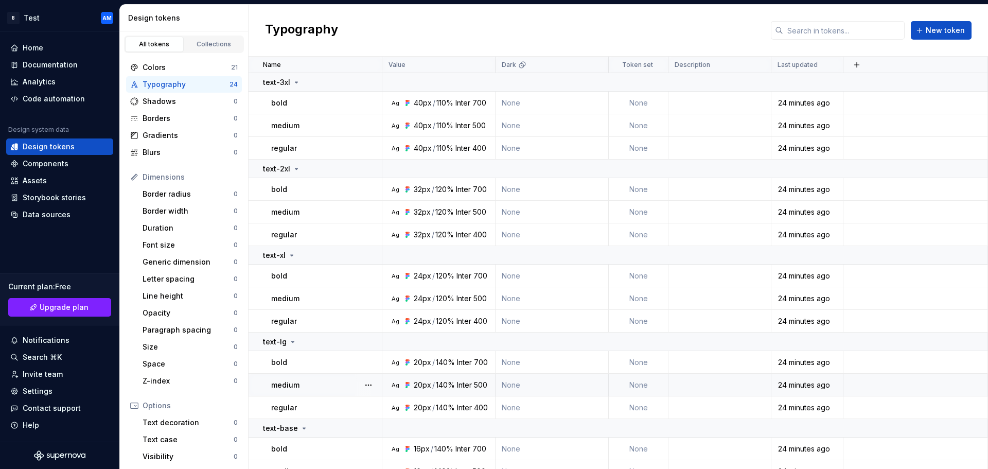
scroll to position [296, 0]
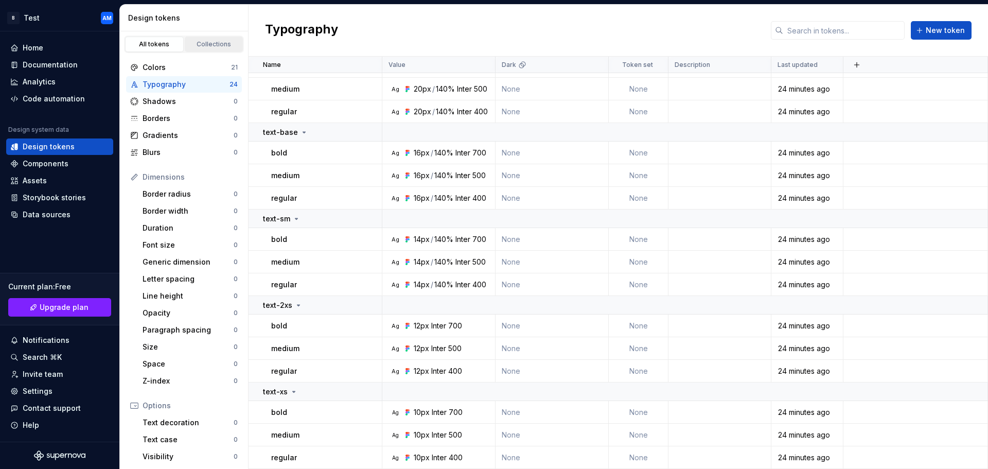
click at [202, 40] on div "Collections" at bounding box center [213, 44] width 51 height 8
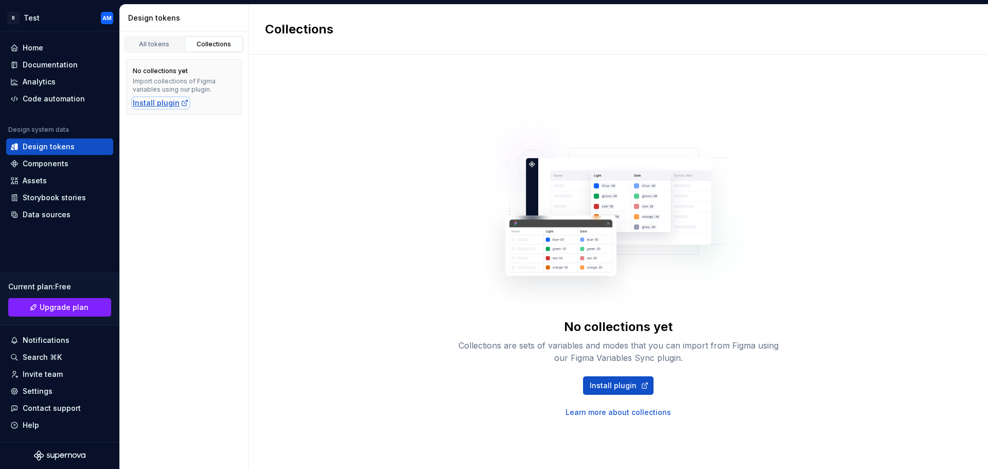
click at [157, 102] on div "Install plugin" at bounding box center [161, 103] width 56 height 10
